Goal: Check status: Check status

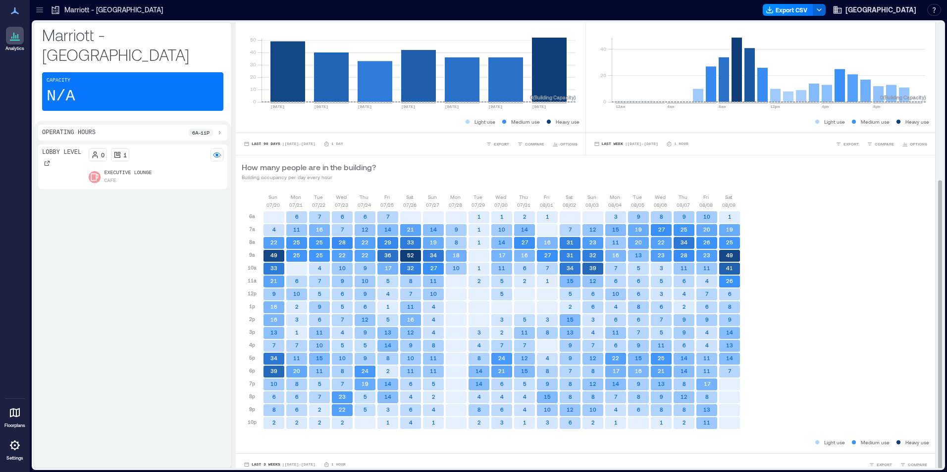
scroll to position [243, 0]
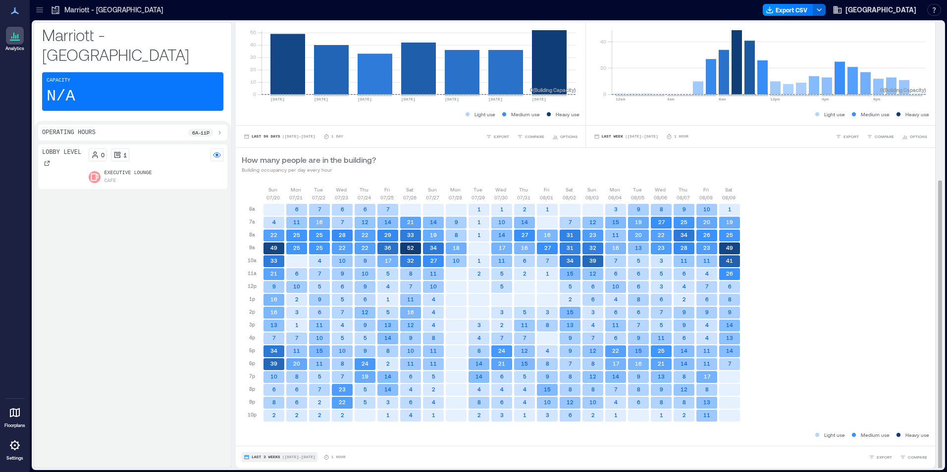
click at [275, 458] on span "Last 3 Weeks" at bounding box center [266, 458] width 29 height 0
click at [272, 440] on span "Custom" at bounding box center [261, 439] width 21 height 7
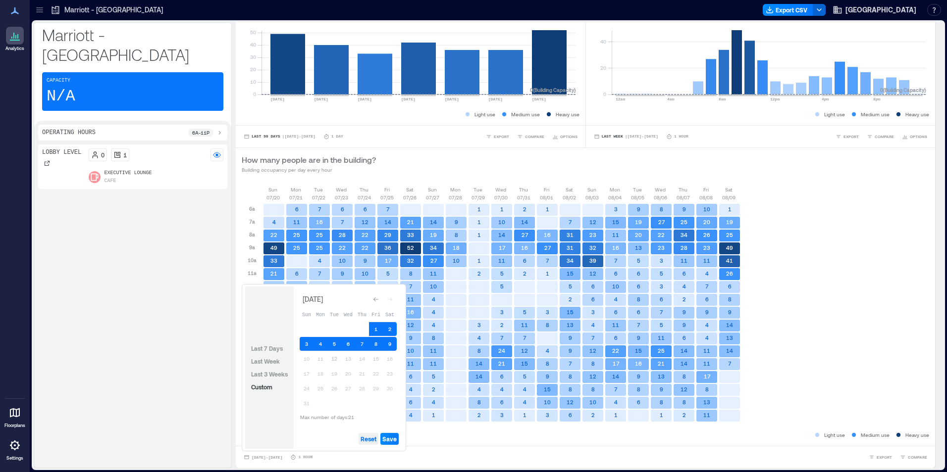
click at [376, 438] on span "Reset" at bounding box center [368, 439] width 16 height 8
click at [334, 360] on button "12" at bounding box center [334, 359] width 14 height 14
click at [389, 443] on button "Save" at bounding box center [389, 439] width 18 height 12
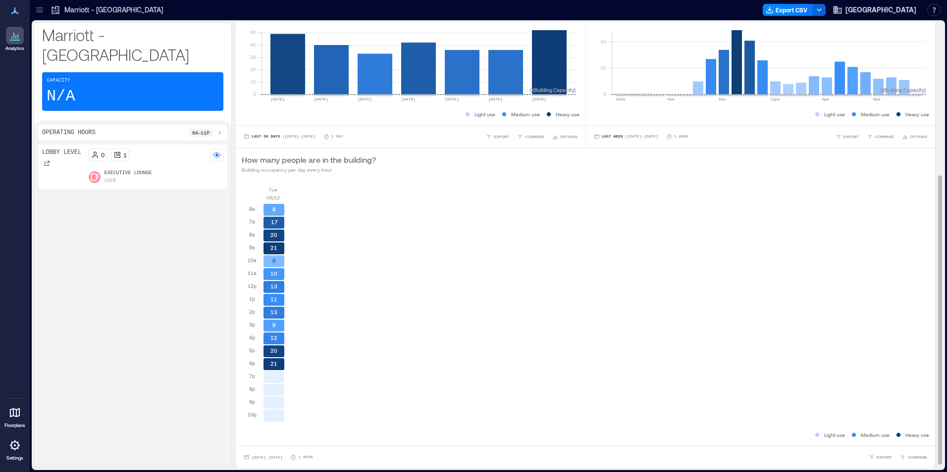
scroll to position [0, 0]
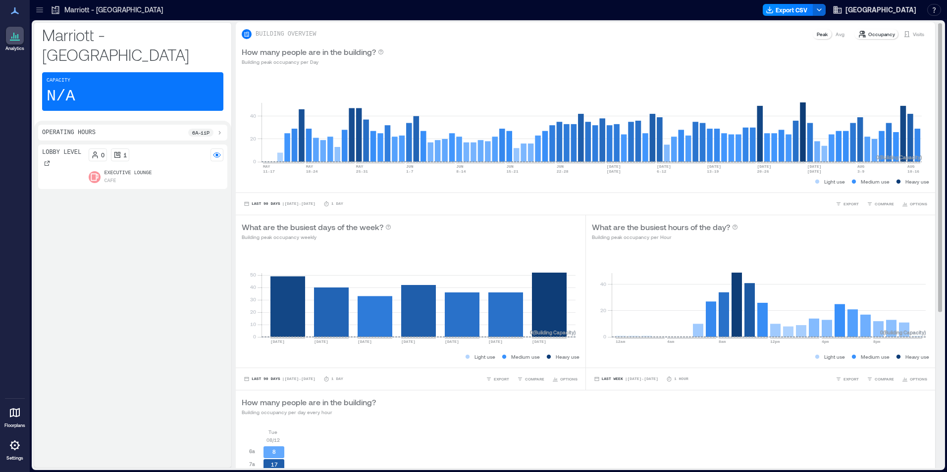
click at [913, 36] on p "Visits" at bounding box center [918, 34] width 11 height 8
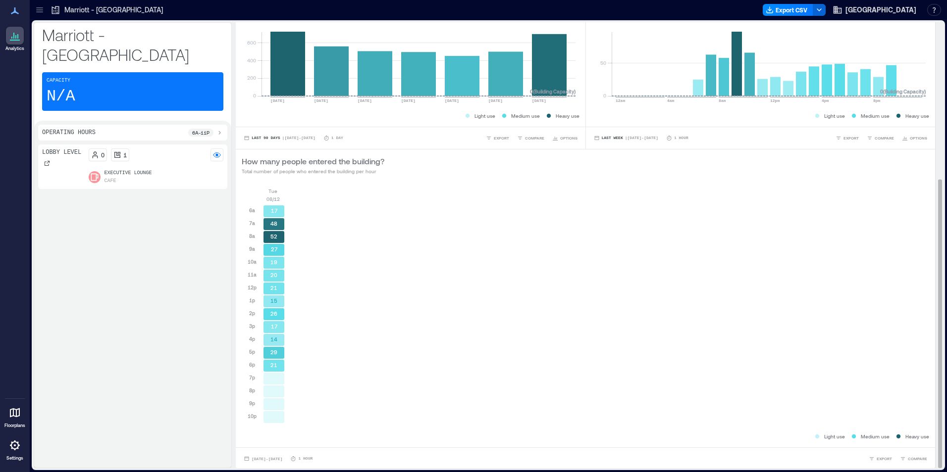
scroll to position [243, 0]
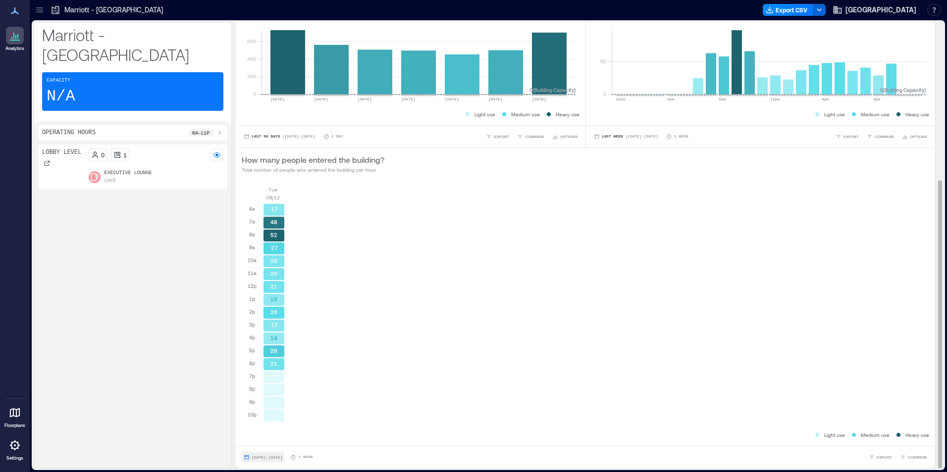
click at [281, 455] on span "[DATE] - [DATE]" at bounding box center [267, 458] width 31 height 6
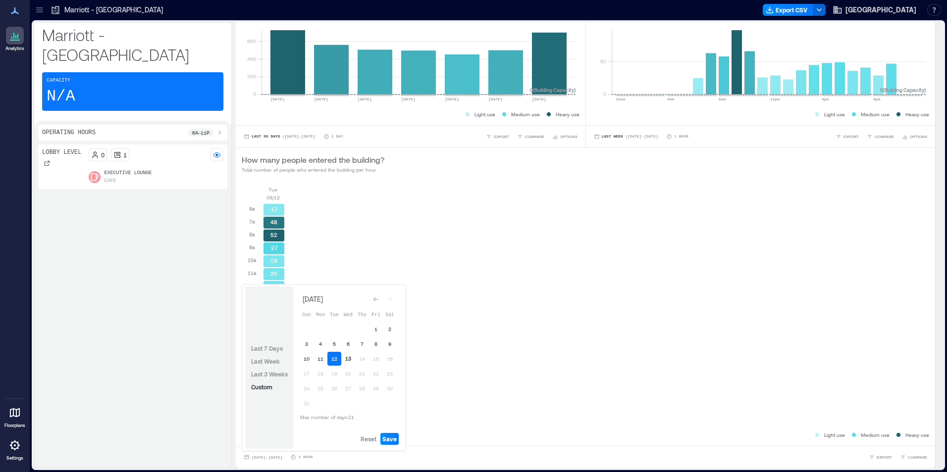
click at [349, 359] on button "13" at bounding box center [348, 359] width 14 height 14
click at [393, 437] on span "Save" at bounding box center [389, 439] width 14 height 8
